Goal: Task Accomplishment & Management: Manage account settings

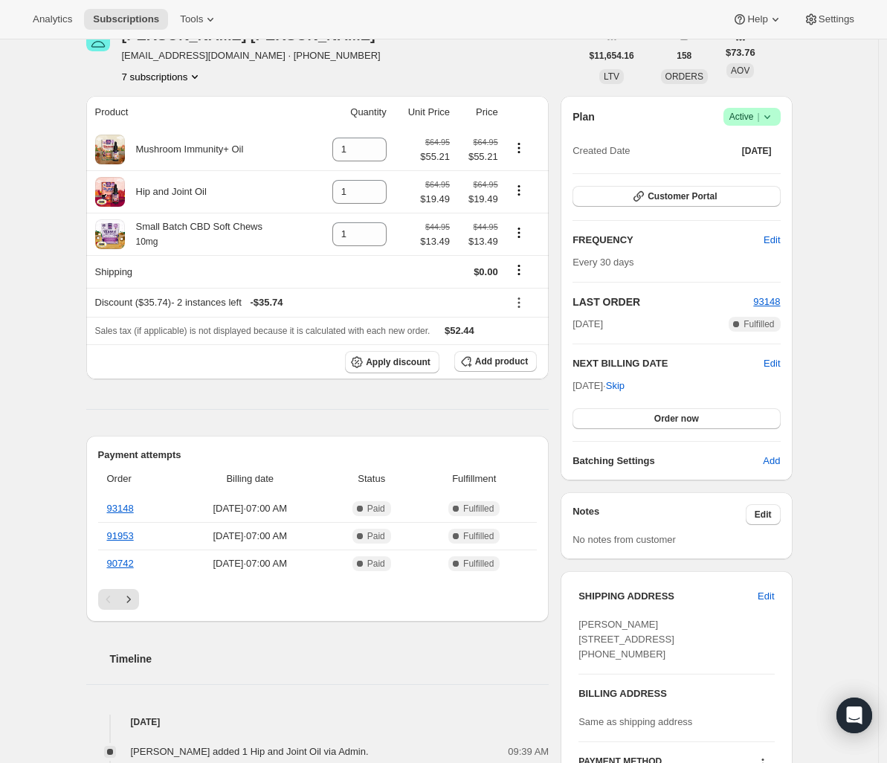
scroll to position [78, 0]
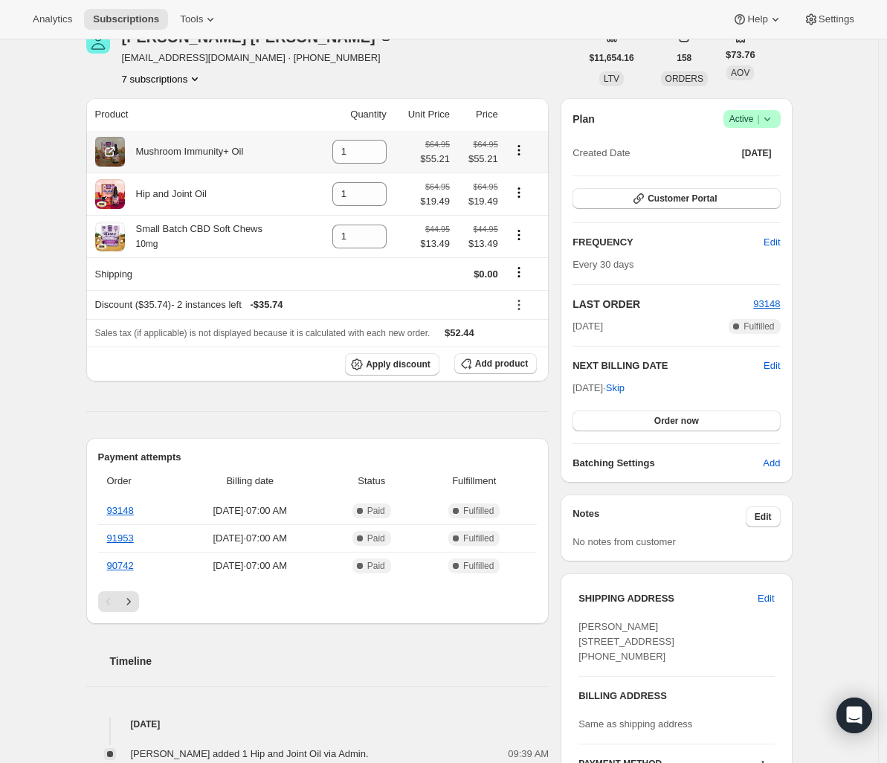
click at [525, 147] on icon "Product actions" at bounding box center [519, 150] width 15 height 15
click at [518, 173] on span "Remove" at bounding box center [513, 178] width 36 height 11
type input "0"
click at [524, 303] on icon at bounding box center [519, 305] width 15 height 15
click at [537, 364] on span "Remove" at bounding box center [528, 359] width 36 height 11
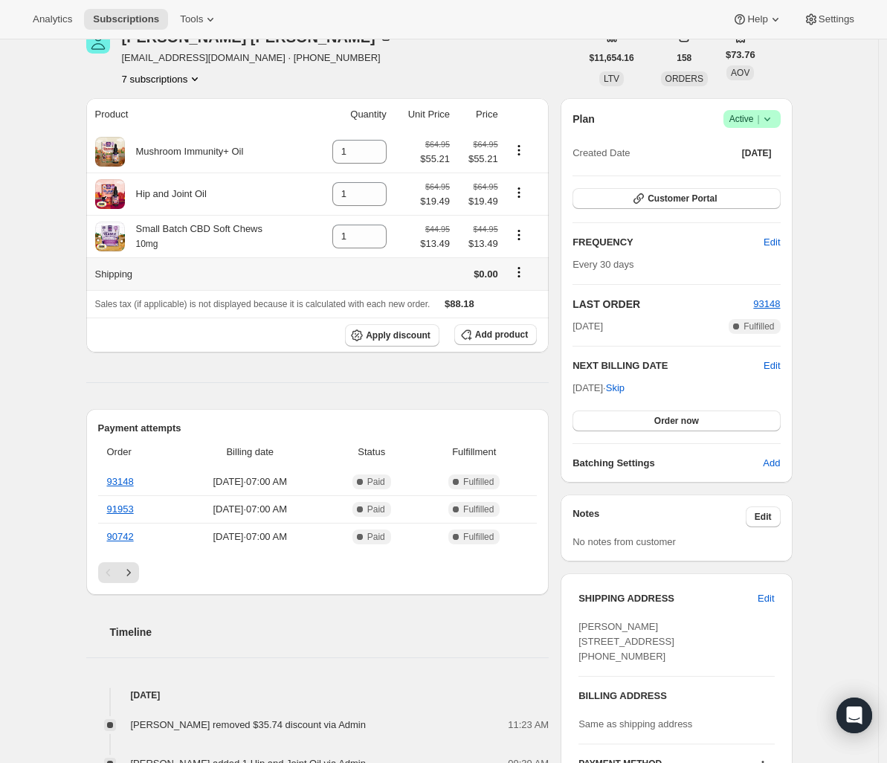
click at [525, 271] on icon "Shipping actions" at bounding box center [519, 272] width 15 height 15
click at [524, 302] on span "Edit shipping rate" at bounding box center [521, 301] width 74 height 11
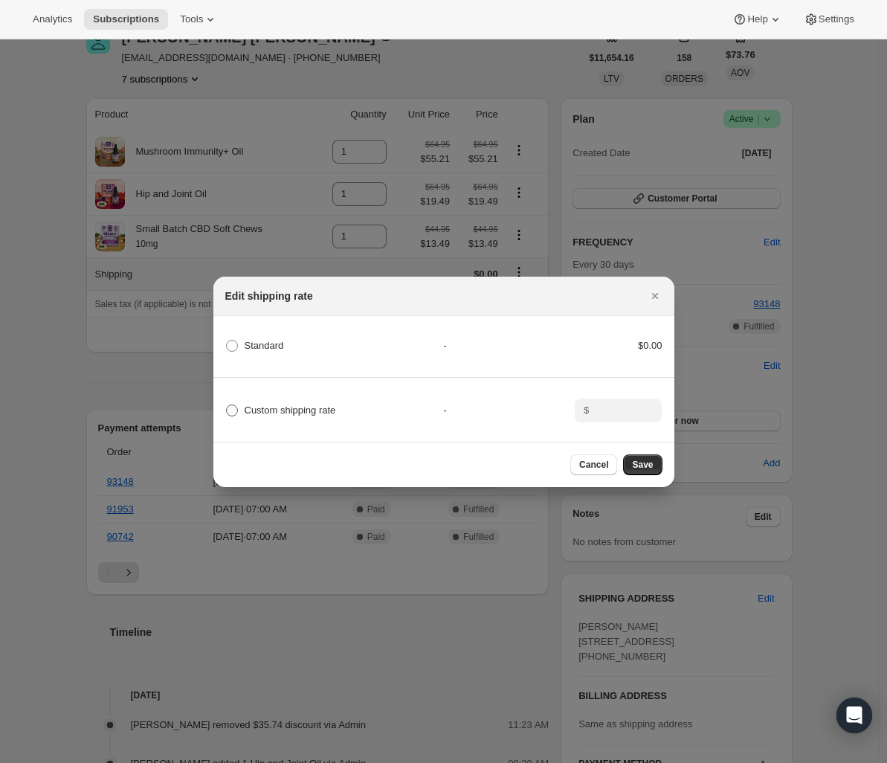
click at [327, 409] on span "Custom shipping rate" at bounding box center [291, 410] width 92 height 11
click at [227, 405] on input "Custom shipping rate" at bounding box center [226, 405] width 1 height 1
radio input "true"
click at [582, 391] on div "Custom shipping rate - $" at bounding box center [444, 404] width 466 height 52
click at [607, 402] on input ":rge:" at bounding box center [617, 411] width 46 height 24
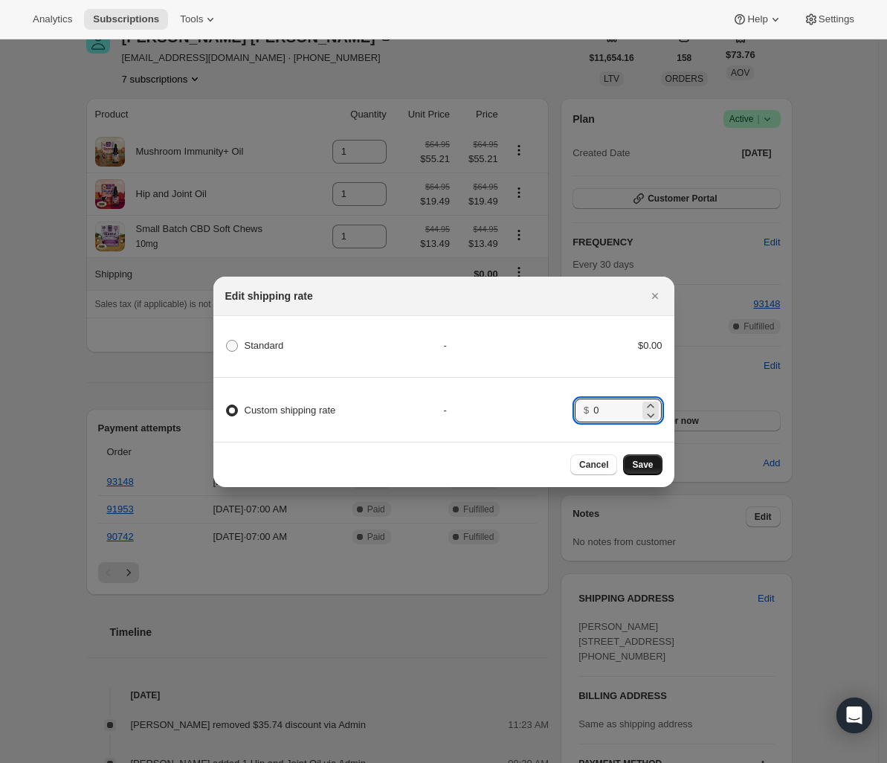
type input "0"
click at [642, 475] on button "Save" at bounding box center [642, 465] width 39 height 21
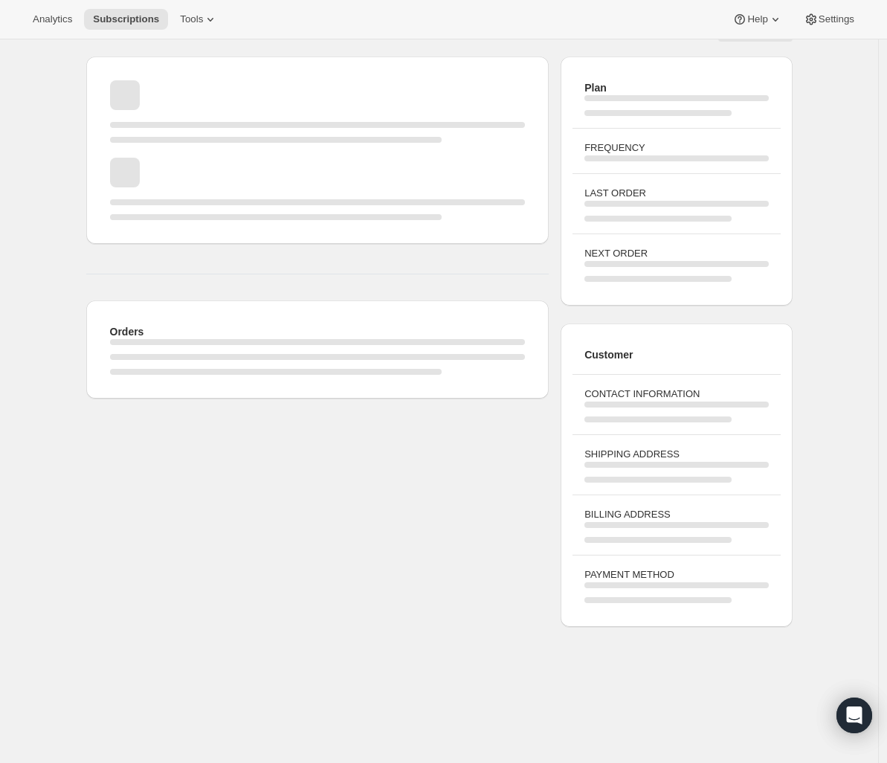
scroll to position [78, 0]
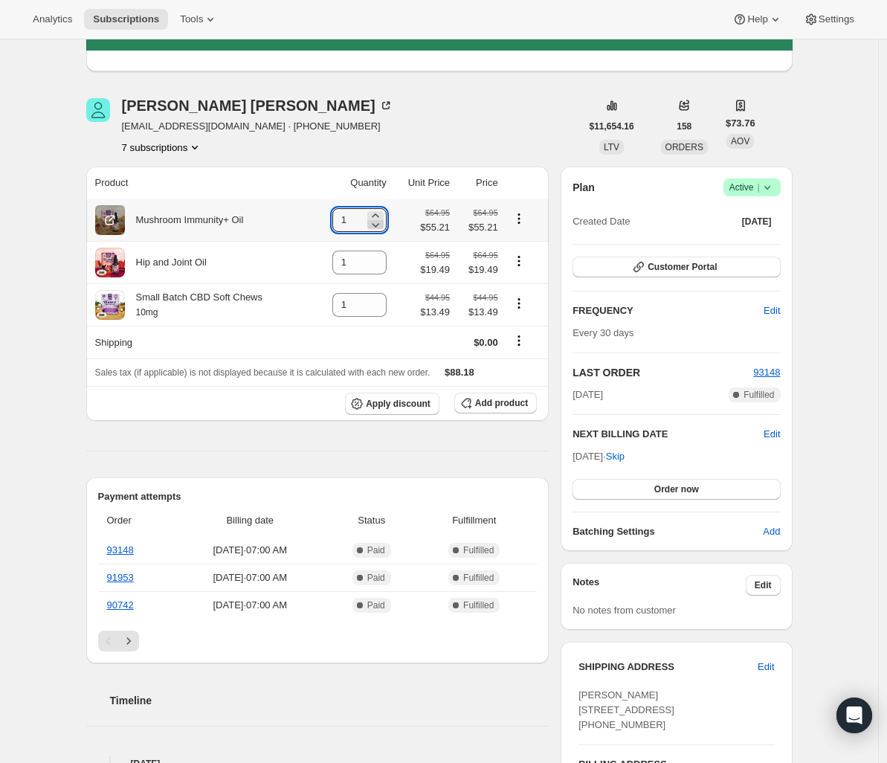
click at [379, 225] on icon at bounding box center [375, 224] width 15 height 15
type input "0"
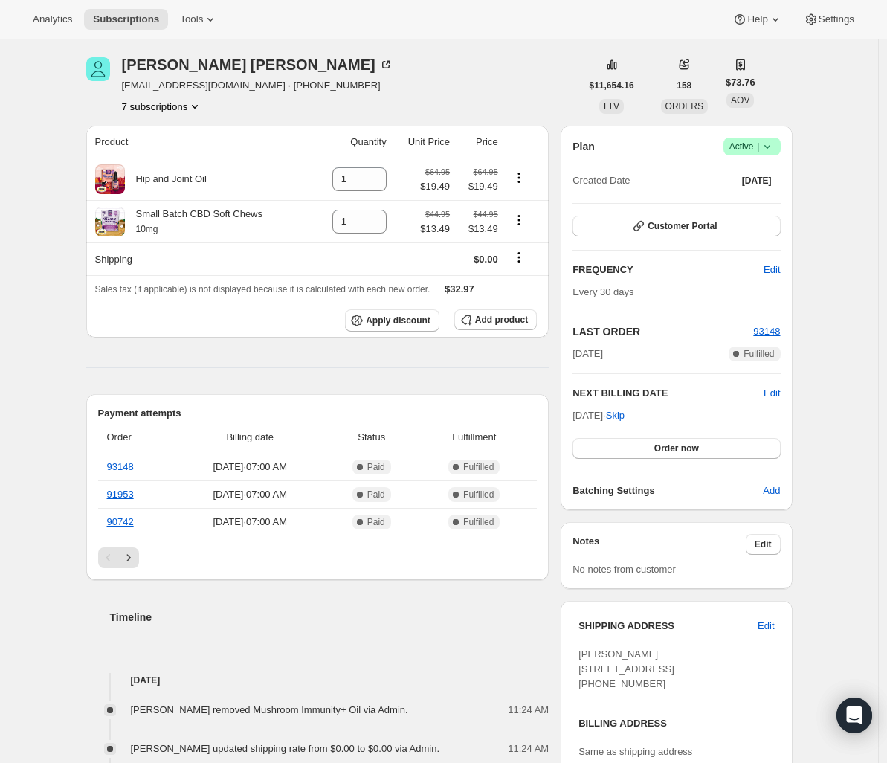
scroll to position [117, 0]
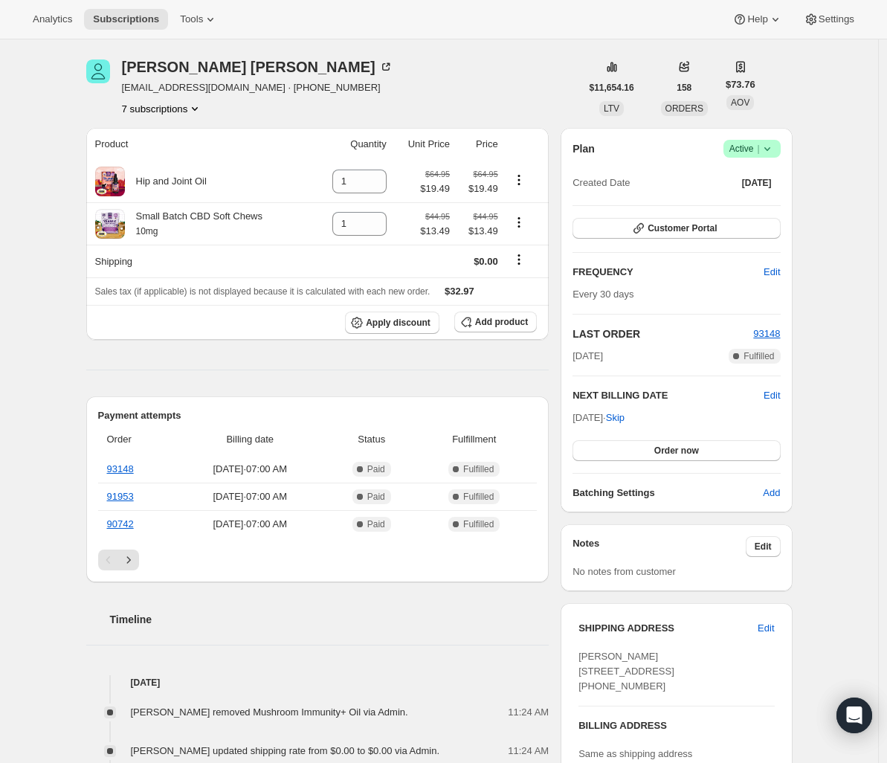
click at [192, 105] on button "7 subscriptions" at bounding box center [162, 108] width 81 height 15
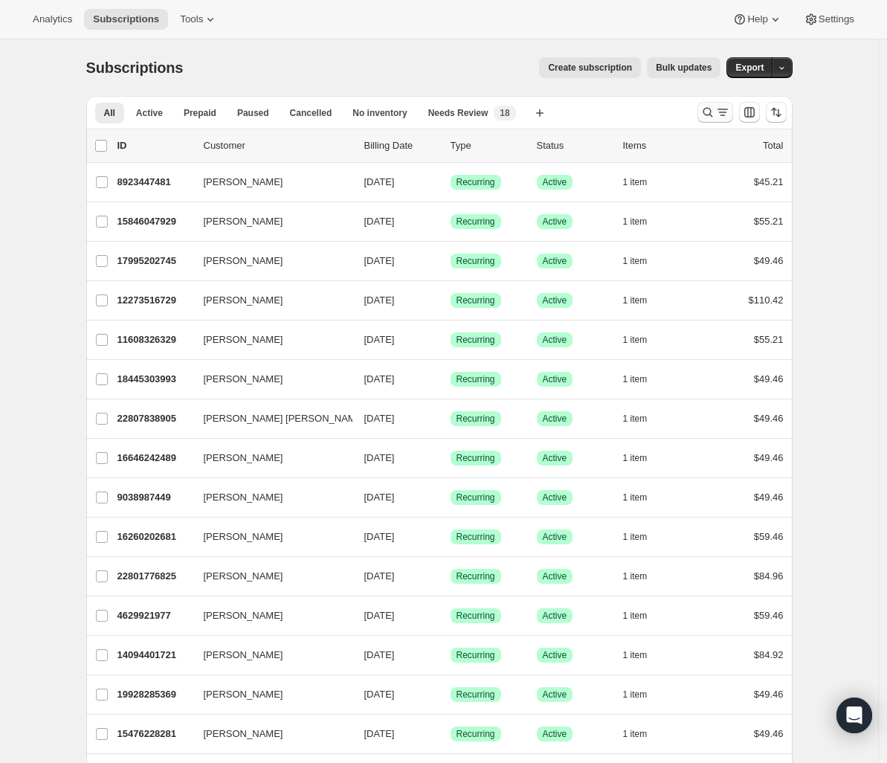
click at [720, 110] on icon "Search and filter results" at bounding box center [723, 112] width 15 height 15
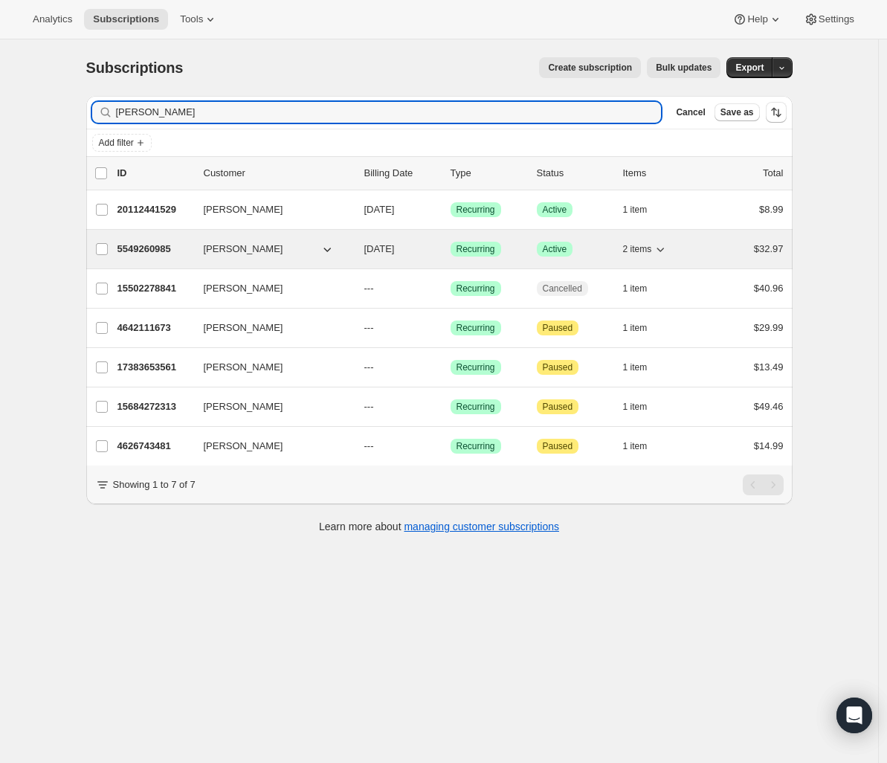
type input "[PERSON_NAME]"
click at [152, 244] on p "5549260985" at bounding box center [155, 249] width 74 height 15
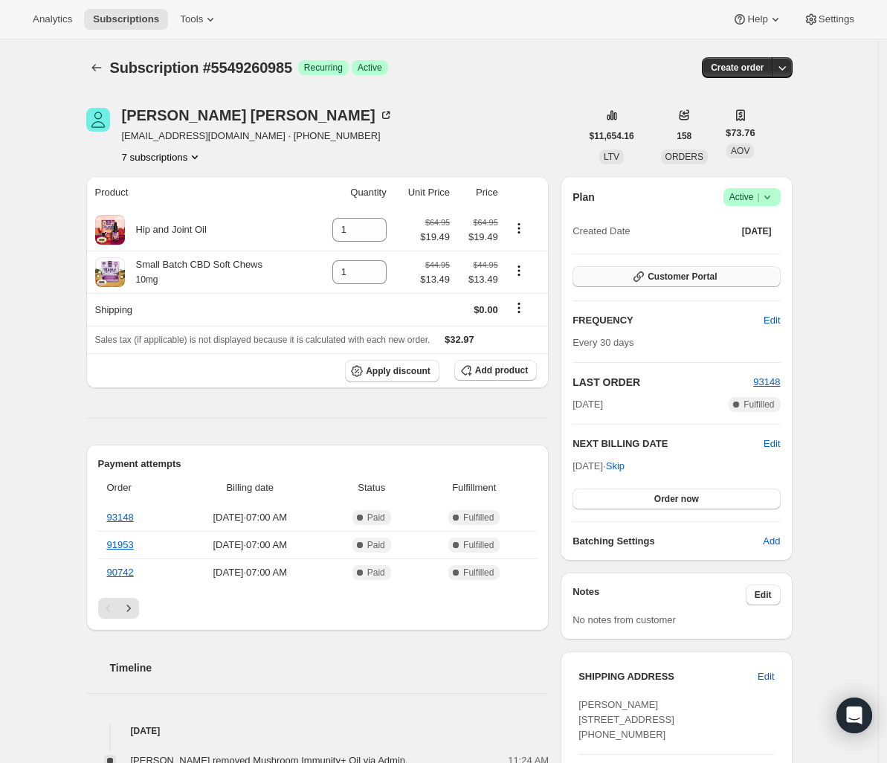
click at [713, 274] on span "Customer Portal" at bounding box center [682, 277] width 69 height 12
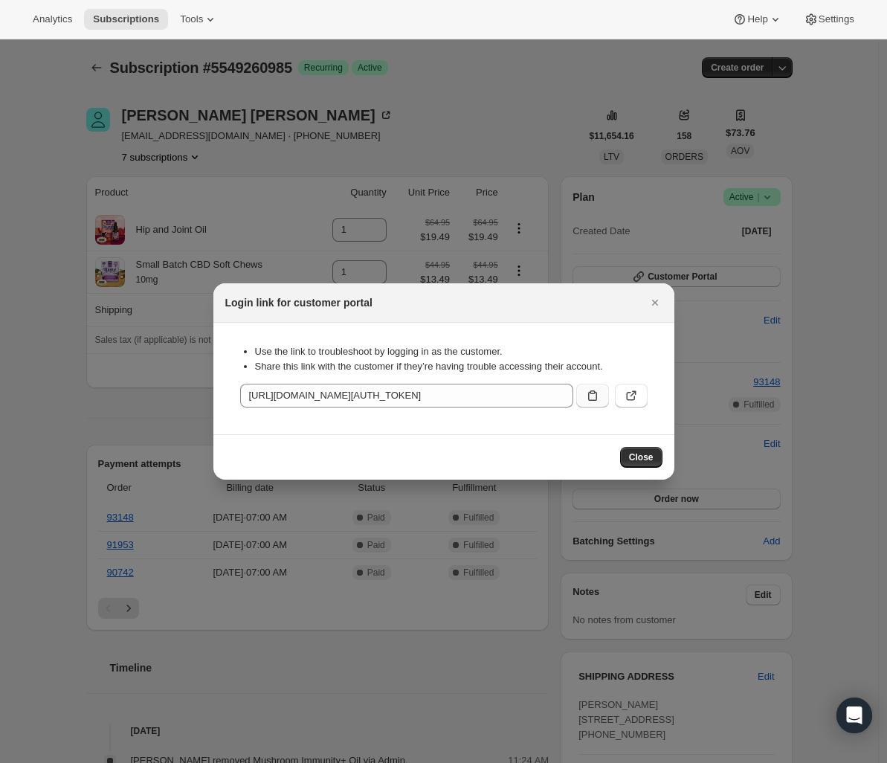
click at [591, 397] on icon ":r157:" at bounding box center [592, 395] width 15 height 15
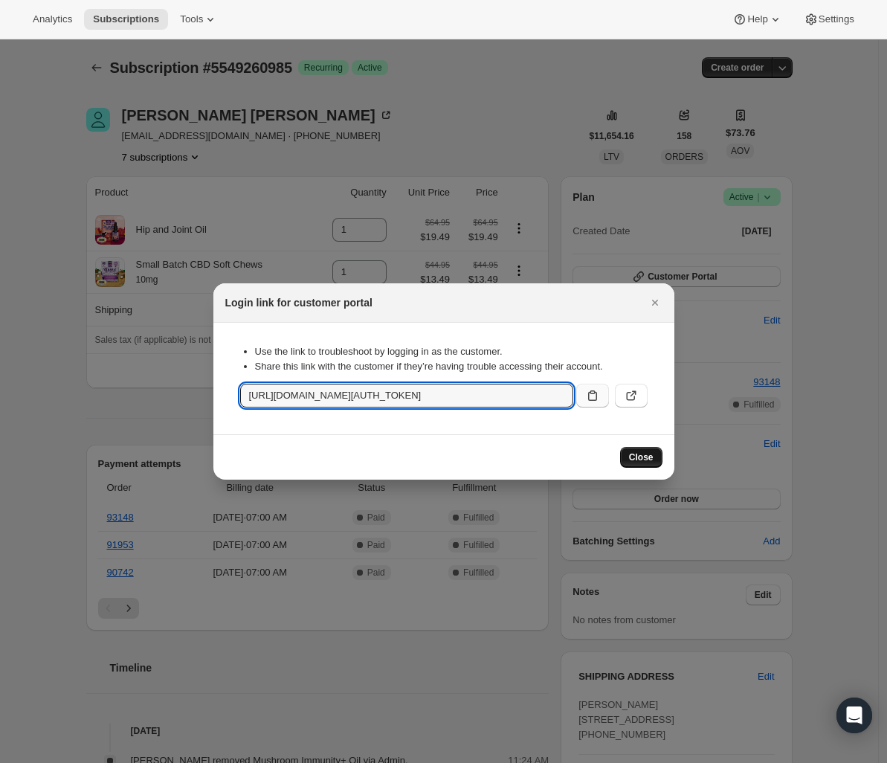
click at [641, 458] on span "Close" at bounding box center [641, 458] width 25 height 12
